Goal: Find specific page/section: Find specific page/section

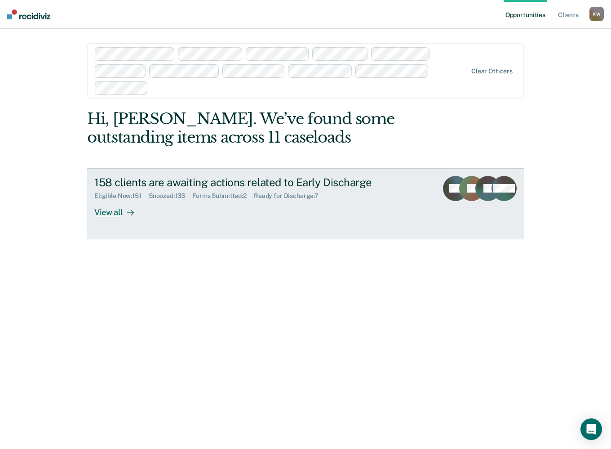
click at [108, 213] on div "View all" at bounding box center [119, 209] width 50 height 18
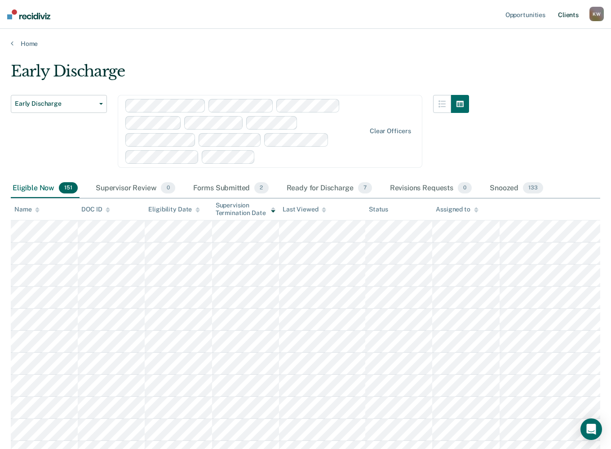
click at [566, 17] on link "Client s" at bounding box center [569, 14] width 24 height 29
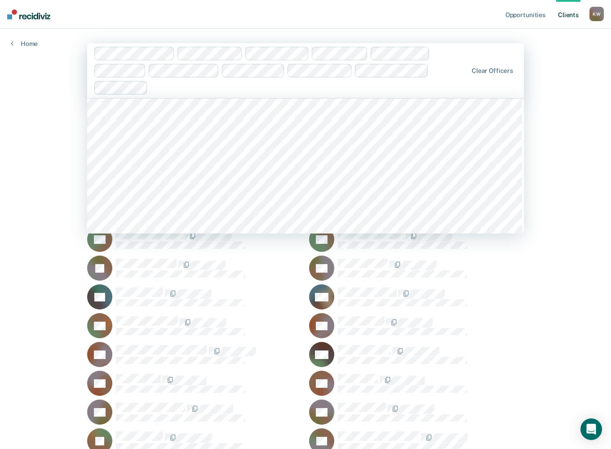
scroll to position [2248, 0]
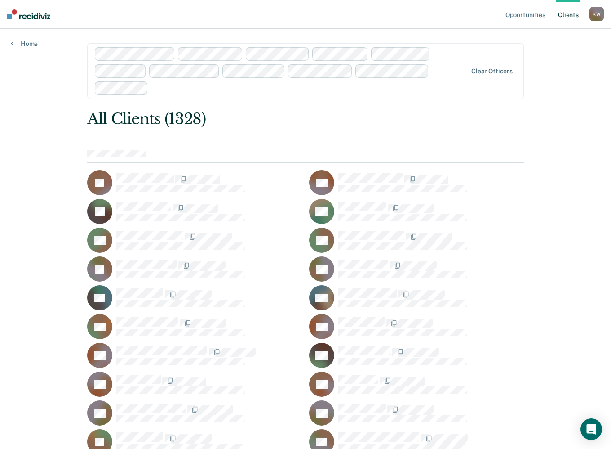
click at [590, 429] on icon "Open Intercom Messenger" at bounding box center [591, 429] width 10 height 12
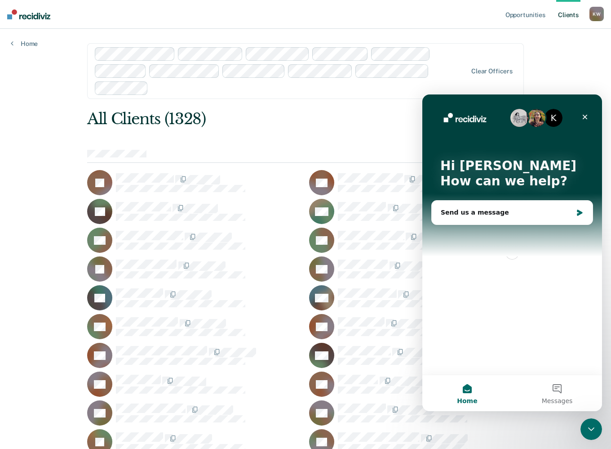
scroll to position [0, 0]
click at [587, 116] on icon "Close" at bounding box center [585, 116] width 7 height 7
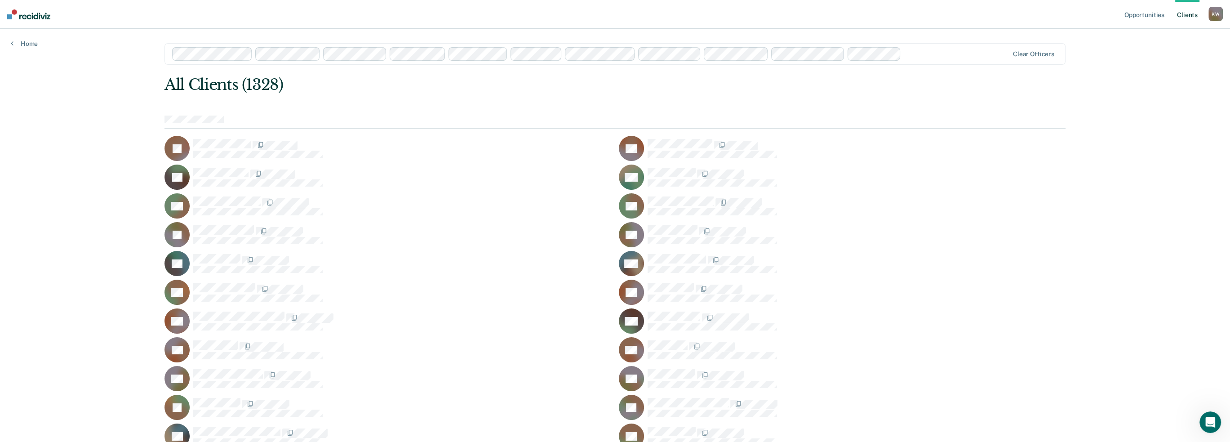
click at [618, 19] on link "Client s" at bounding box center [1188, 14] width 24 height 29
click at [618, 16] on link "Client s" at bounding box center [1188, 14] width 24 height 29
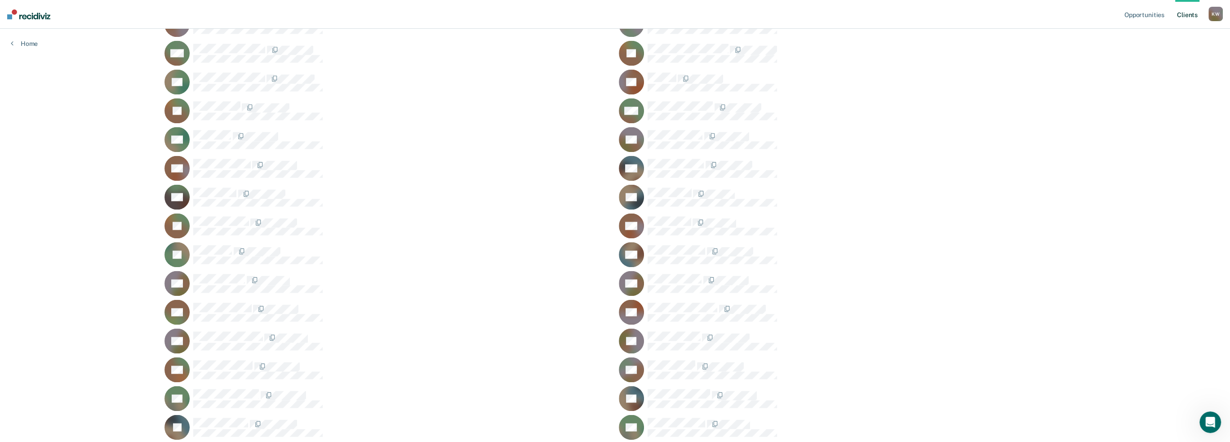
scroll to position [8927, 0]
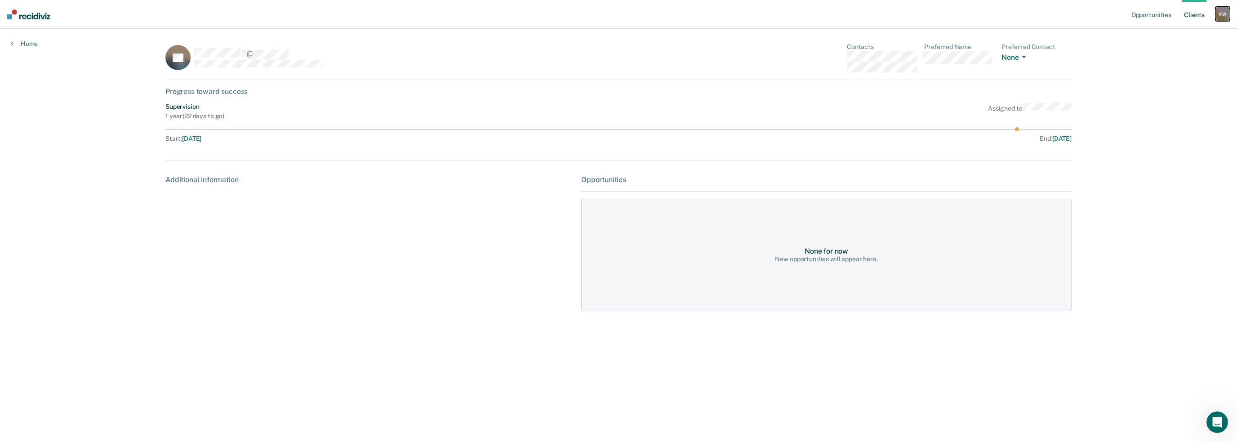
click at [618, 16] on div "K W" at bounding box center [1223, 14] width 14 height 14
click at [618, 62] on link "Log Out" at bounding box center [1186, 59] width 72 height 8
